Goal: Task Accomplishment & Management: Manage account settings

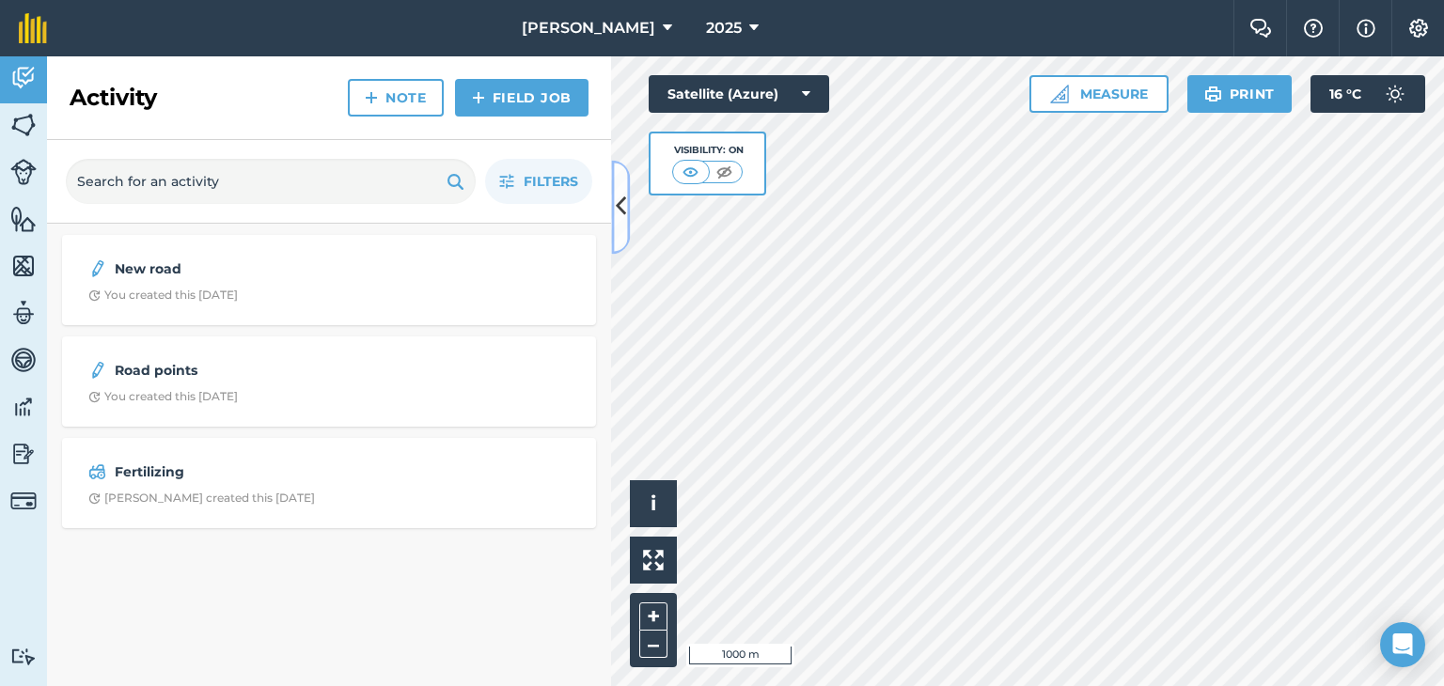
click at [619, 206] on icon at bounding box center [621, 207] width 10 height 33
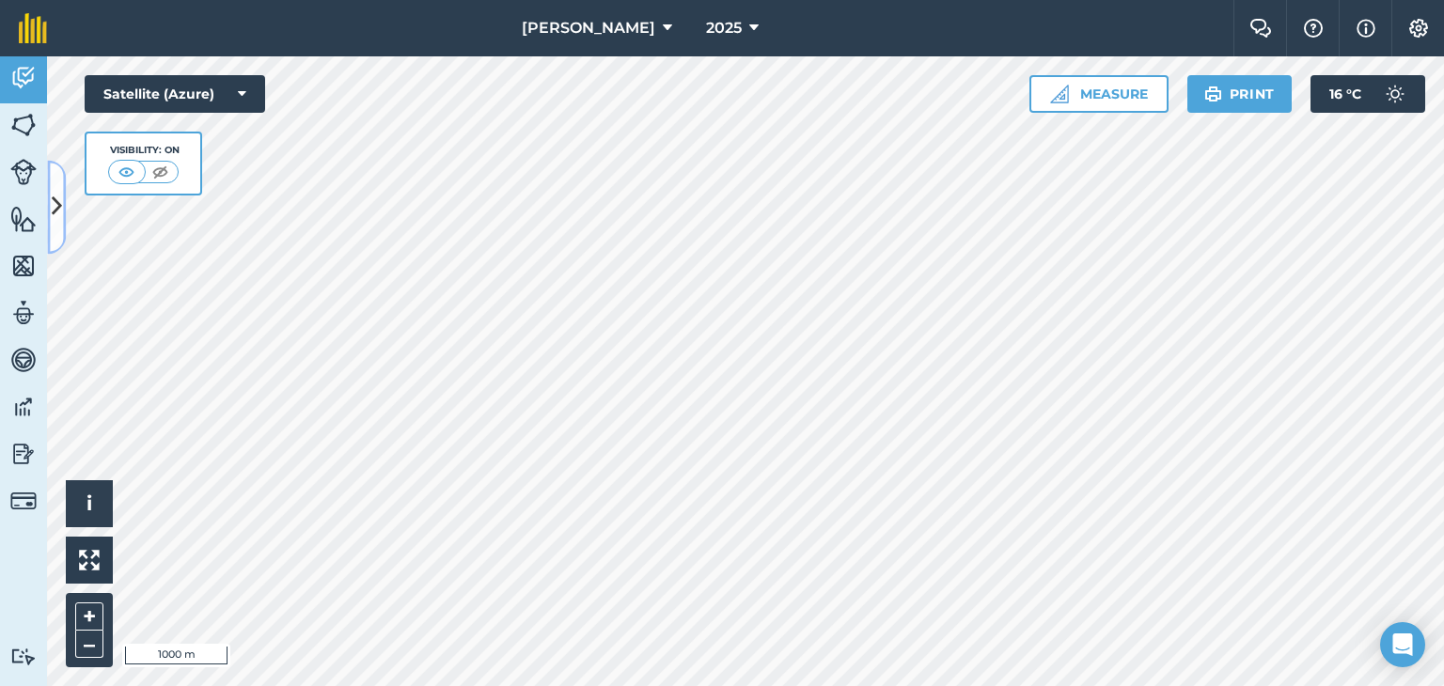
click at [61, 200] on icon at bounding box center [57, 207] width 10 height 33
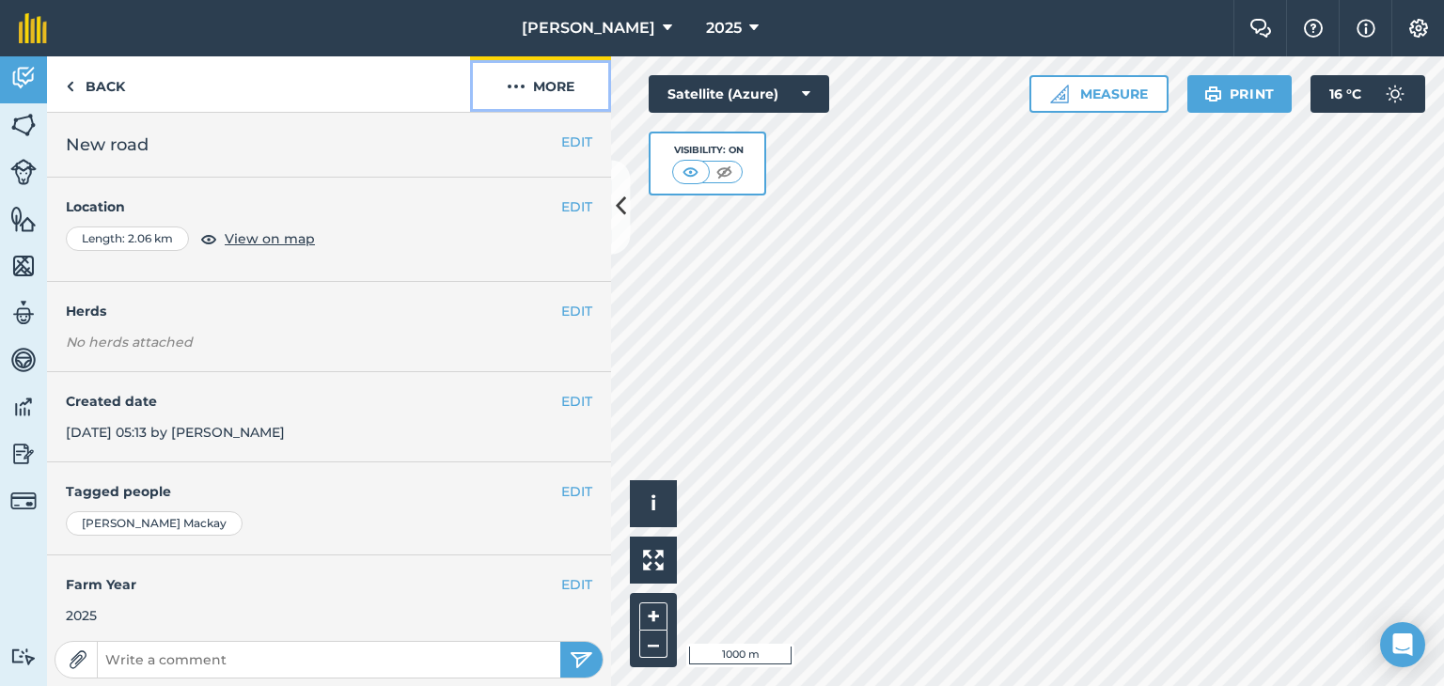
click at [550, 77] on button "More" at bounding box center [540, 83] width 141 height 55
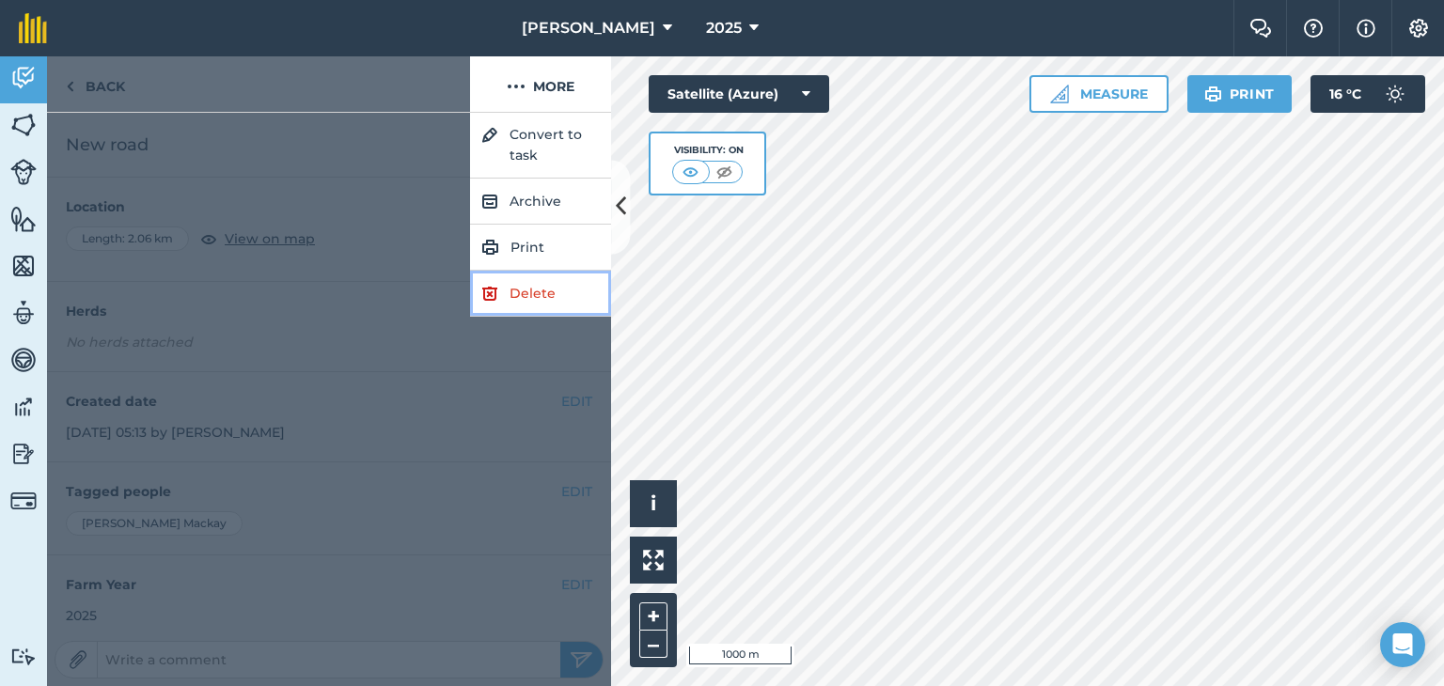
click at [542, 307] on link "Delete" at bounding box center [540, 294] width 141 height 46
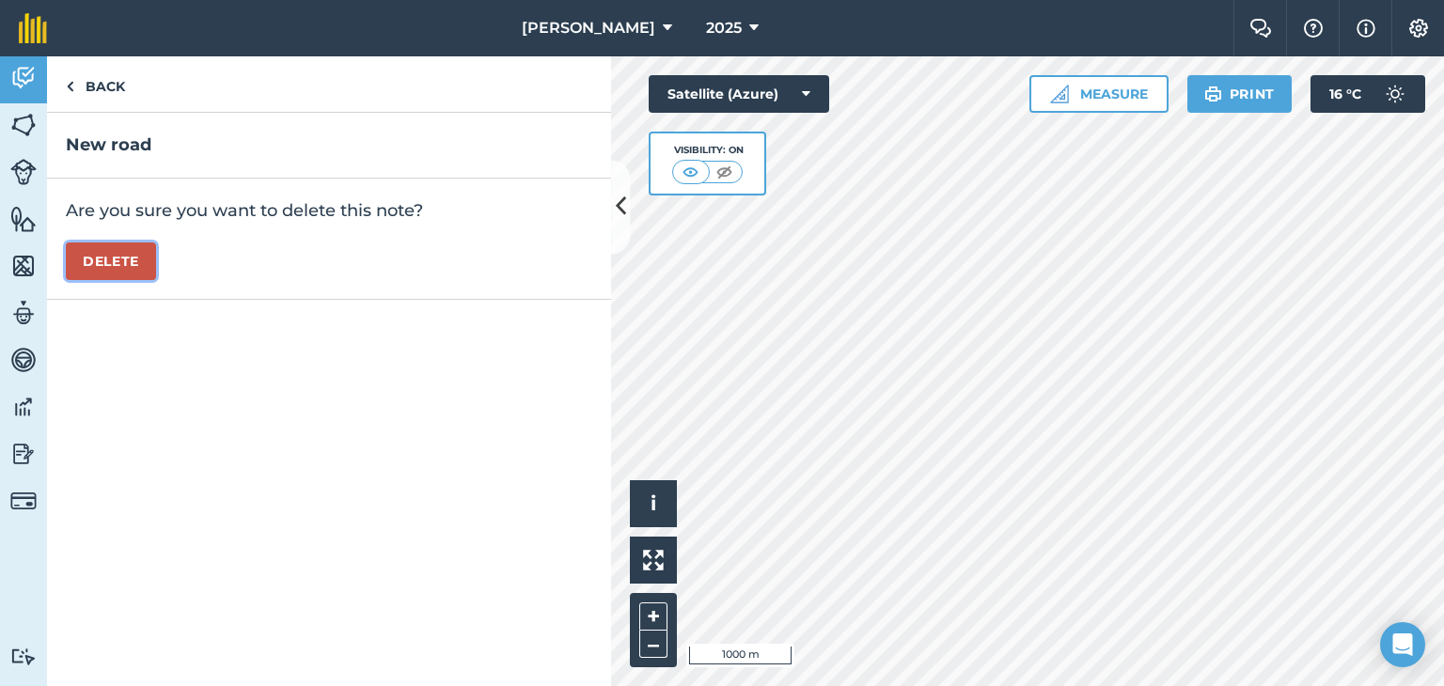
click at [129, 269] on button "Delete" at bounding box center [111, 262] width 90 height 38
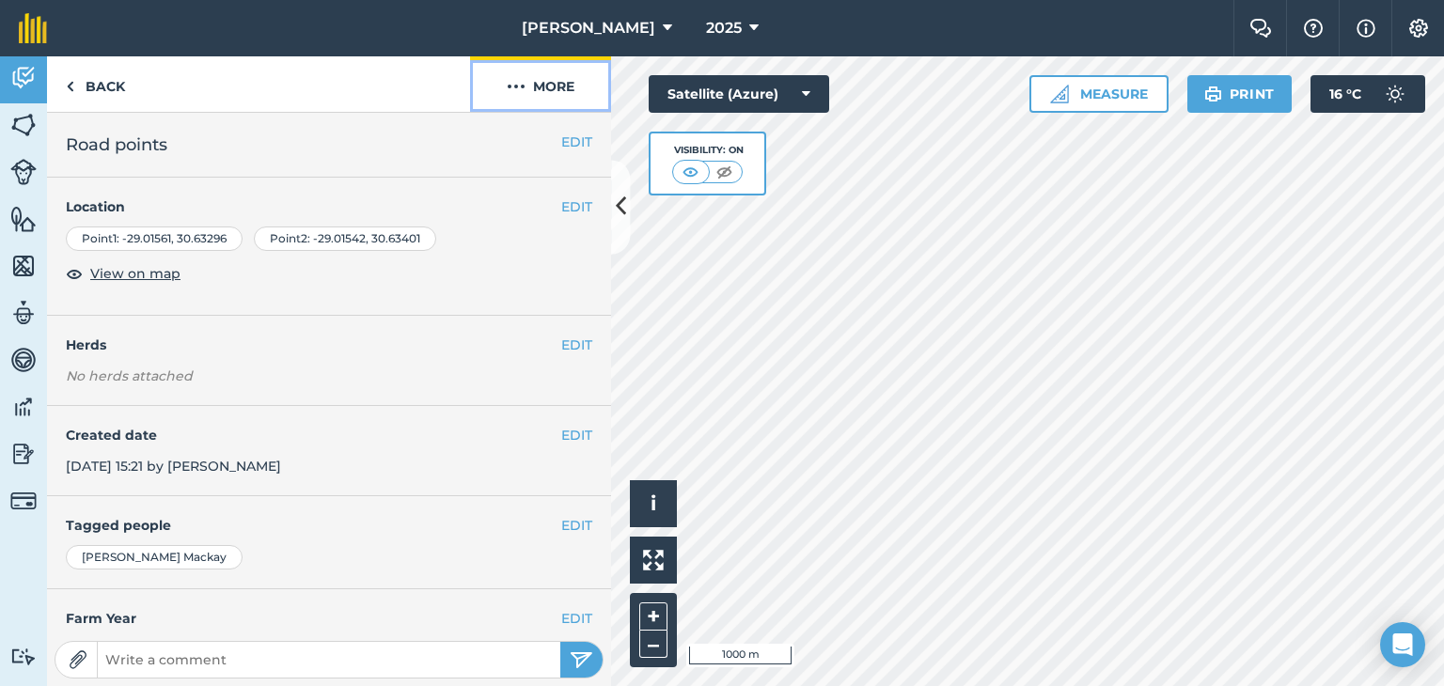
click at [523, 84] on img at bounding box center [516, 86] width 19 height 23
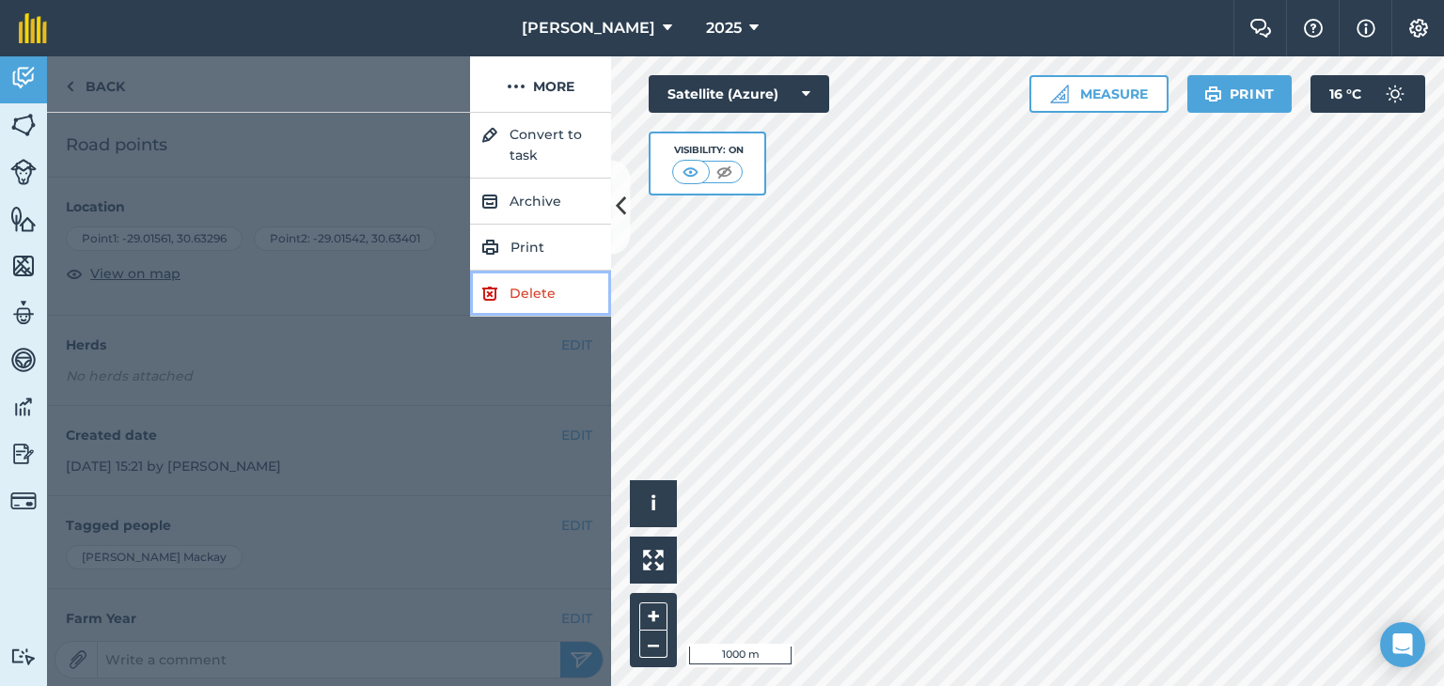
click at [512, 293] on link "Delete" at bounding box center [540, 294] width 141 height 46
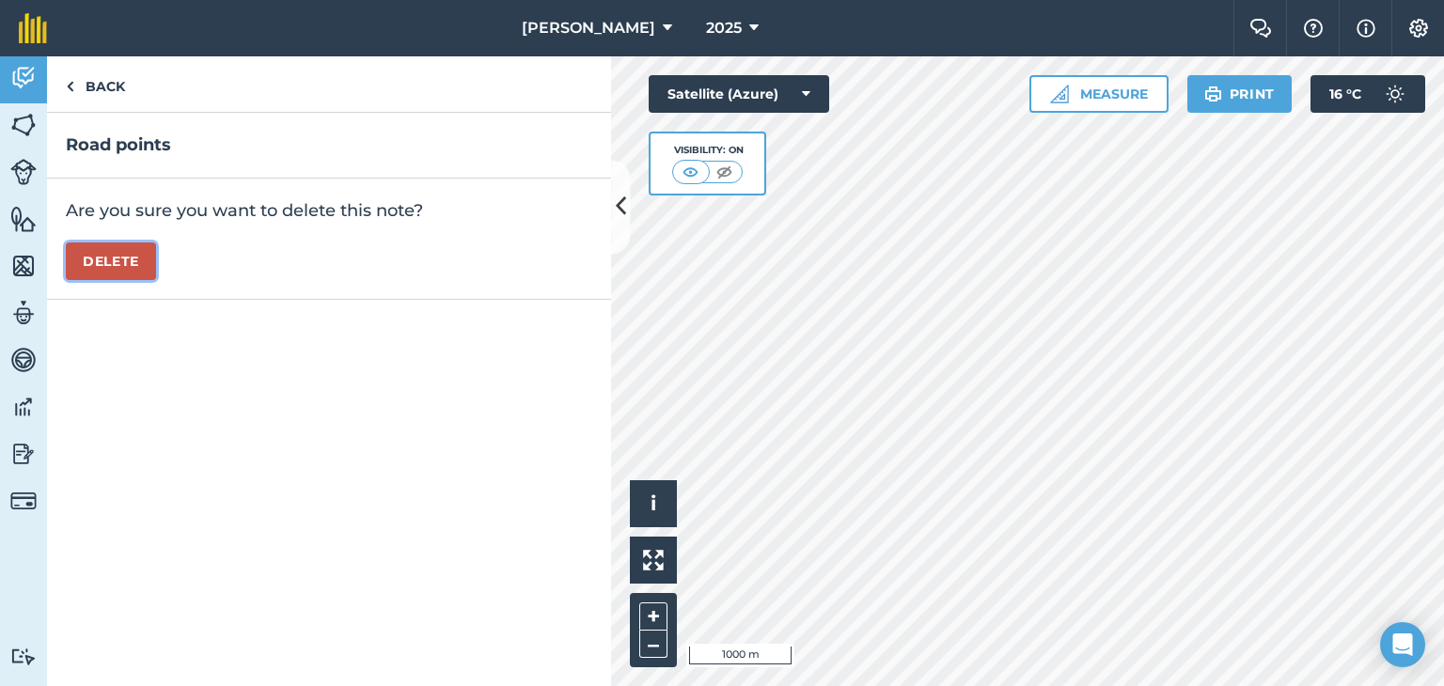
click at [113, 264] on button "Delete" at bounding box center [111, 262] width 90 height 38
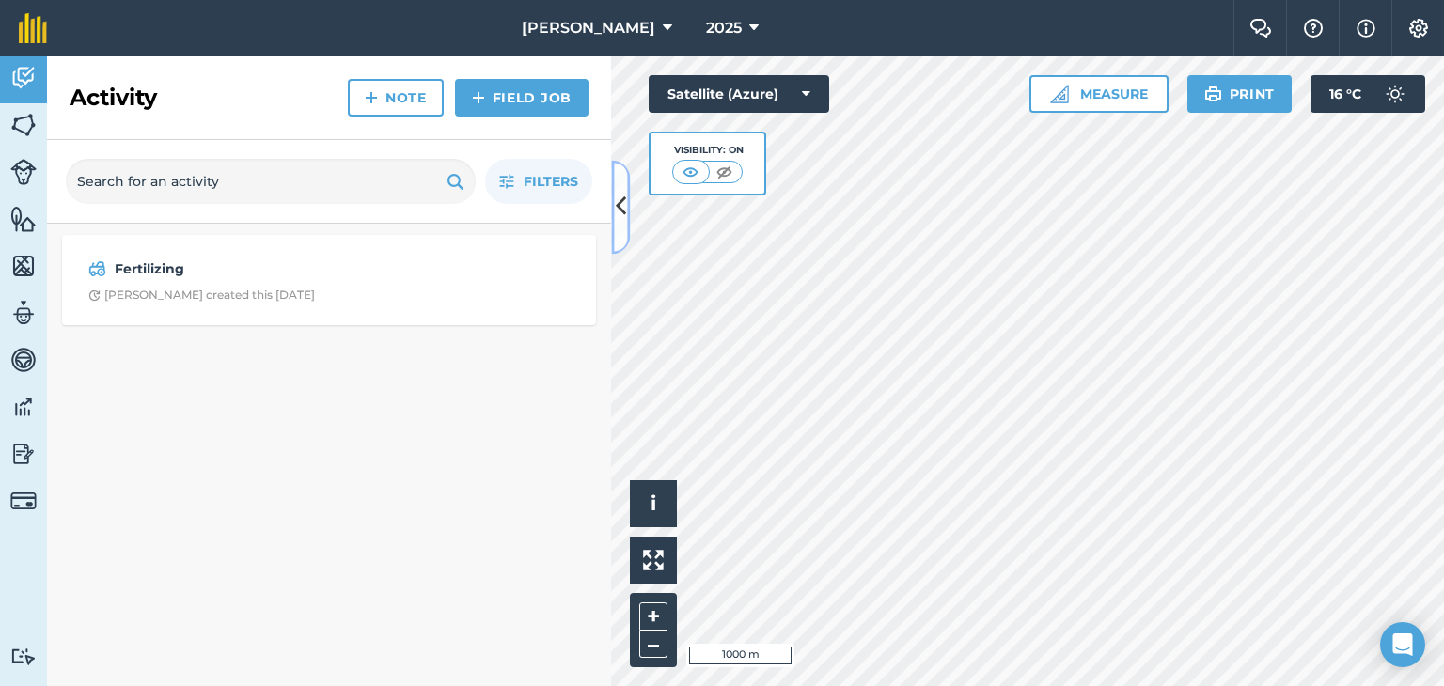
click at [622, 212] on icon at bounding box center [621, 207] width 10 height 33
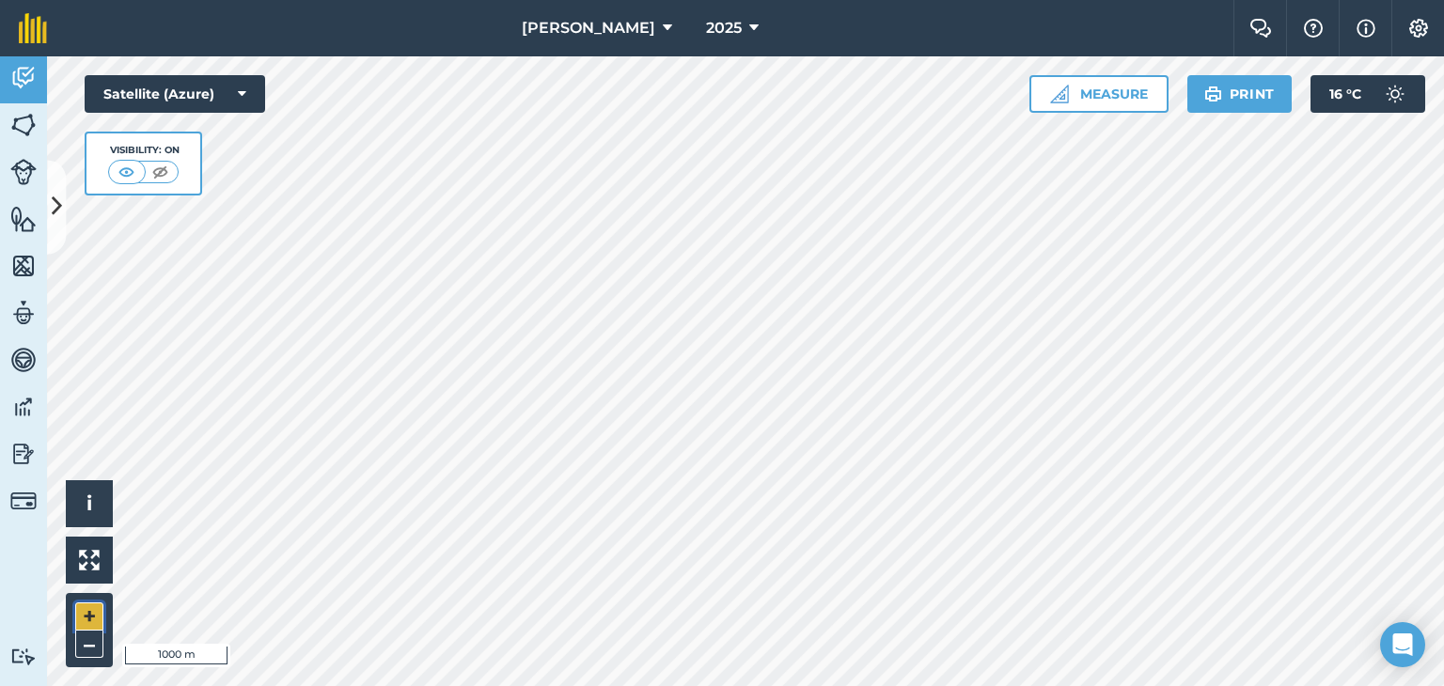
click at [84, 614] on button "+" at bounding box center [89, 617] width 28 height 28
